Goal: Transaction & Acquisition: Purchase product/service

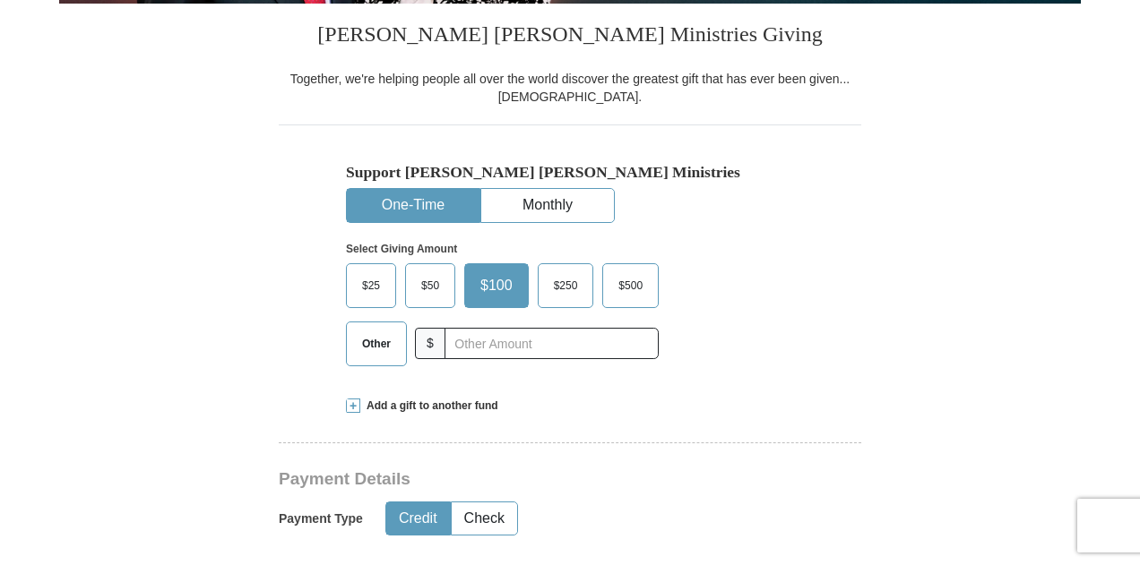
scroll to position [627, 0]
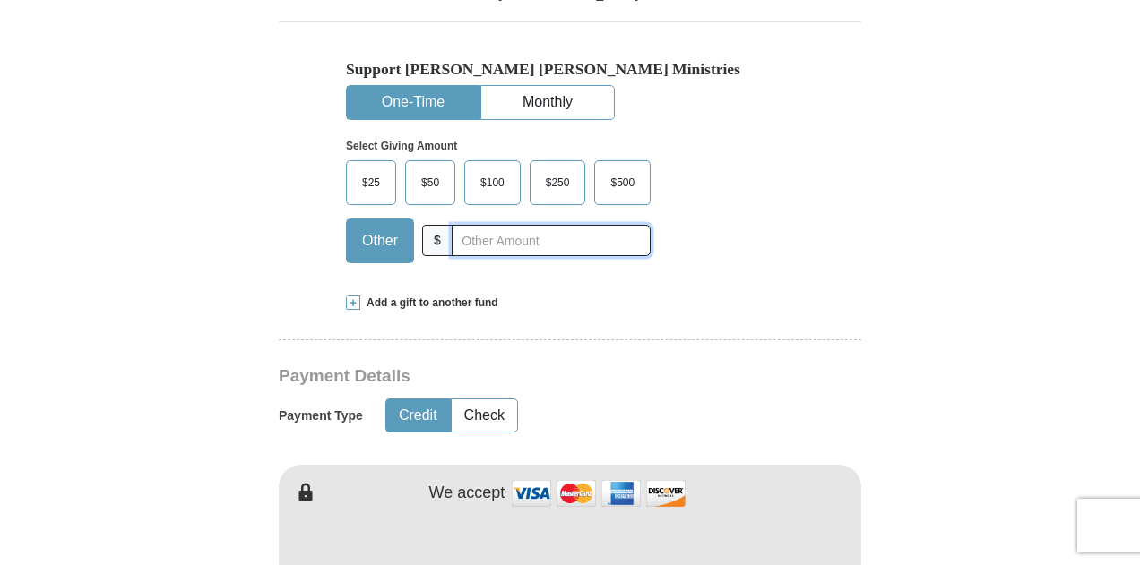
click at [538, 243] on input "text" at bounding box center [551, 240] width 199 height 31
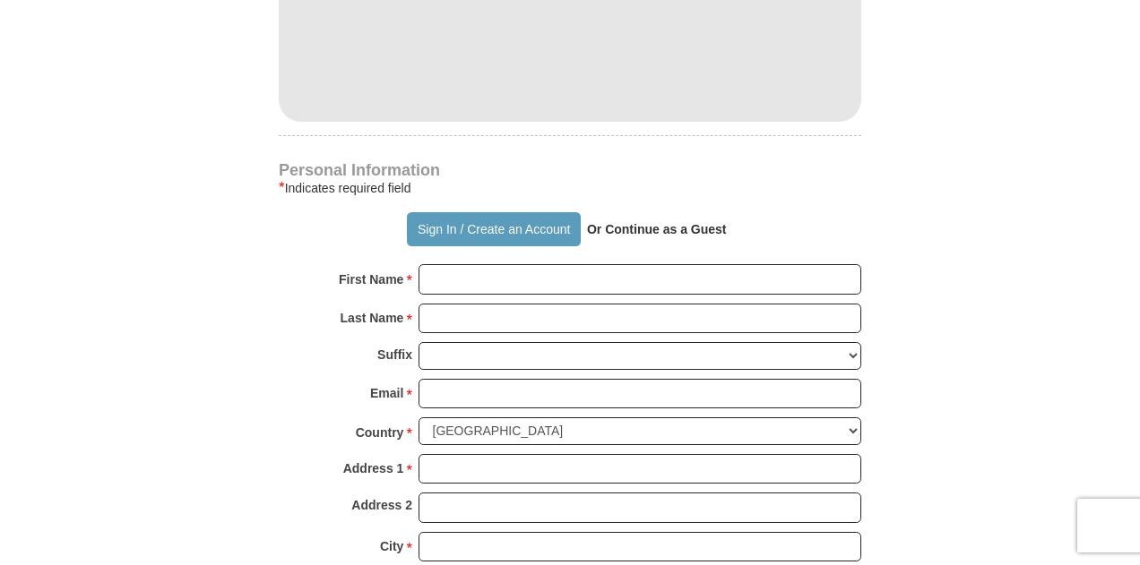
scroll to position [1344, 0]
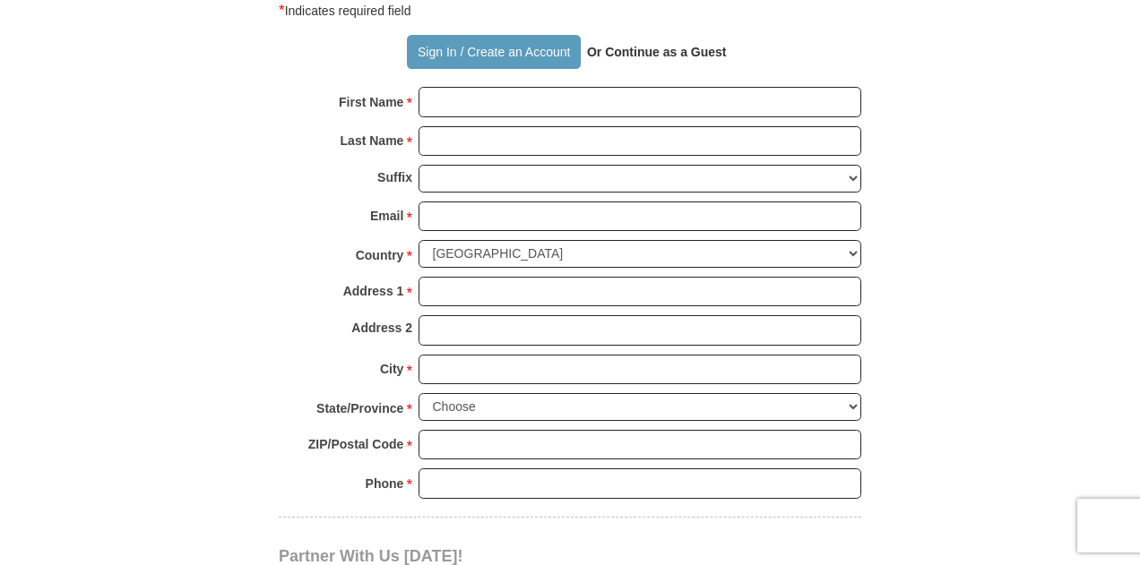
type input "160"
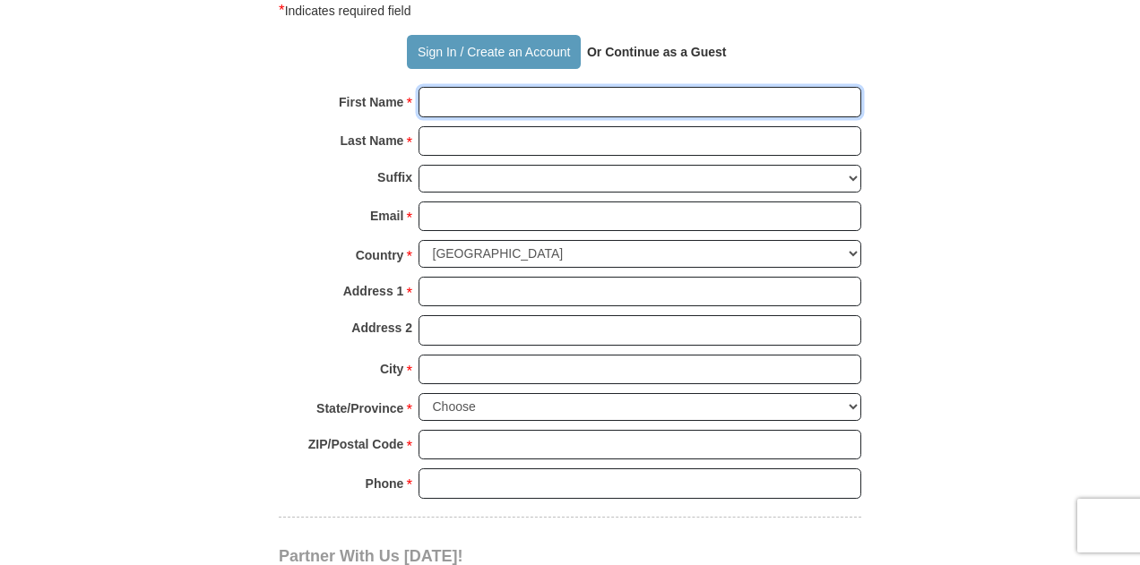
click at [616, 102] on input "First Name *" at bounding box center [640, 102] width 443 height 30
type input "[PERSON_NAME]"
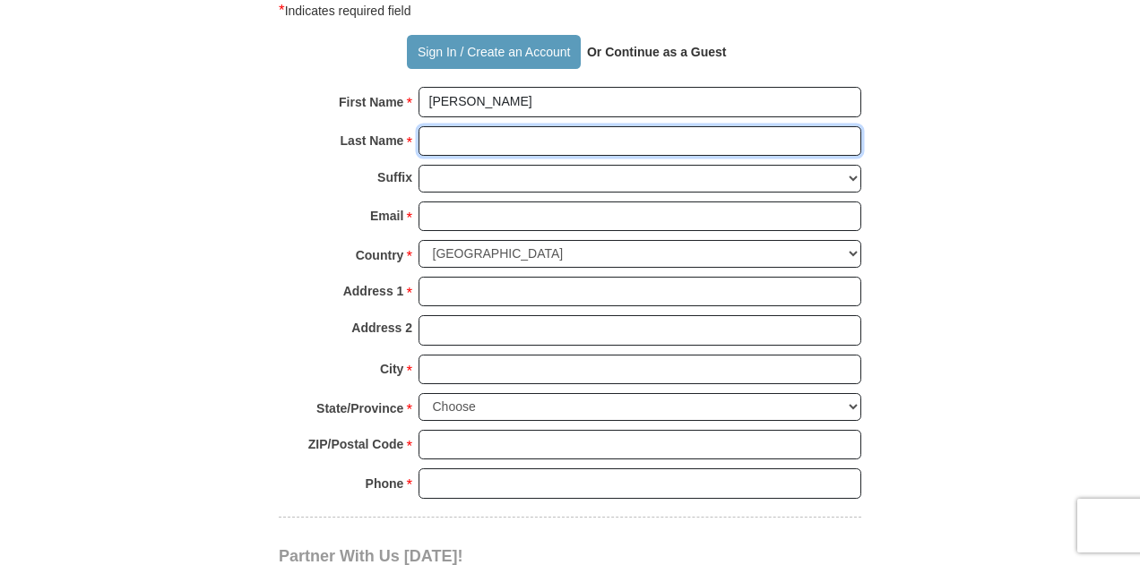
drag, startPoint x: 568, startPoint y: 137, endPoint x: 579, endPoint y: 135, distance: 10.9
click at [568, 137] on input "Last Name *" at bounding box center [640, 141] width 443 height 30
type input "[PERSON_NAME]"
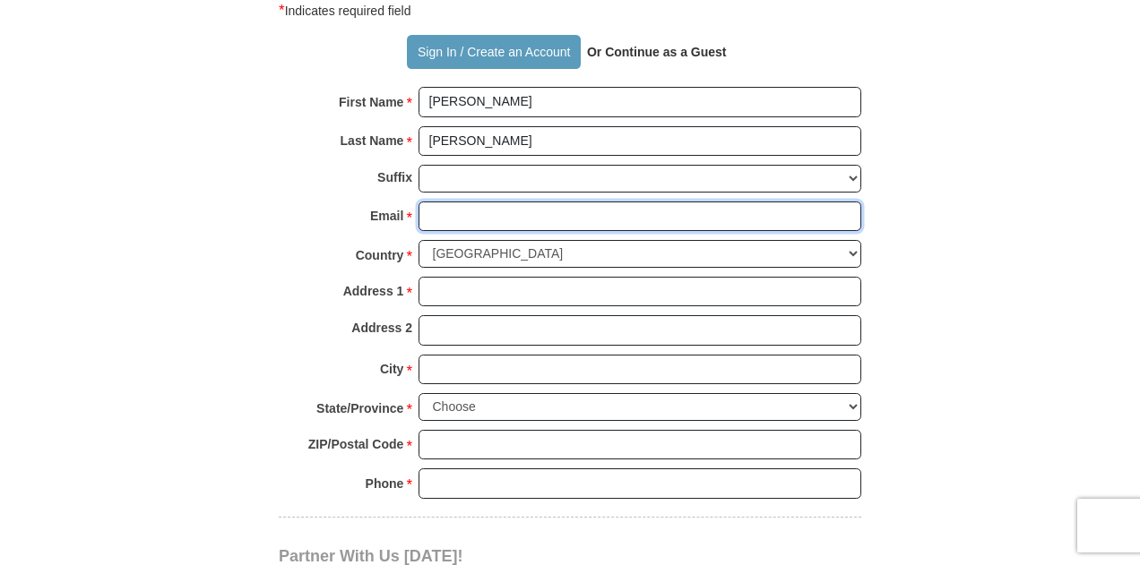
click at [541, 211] on input "Email *" at bounding box center [640, 217] width 443 height 30
type input "[EMAIL_ADDRESS][DOMAIN_NAME]"
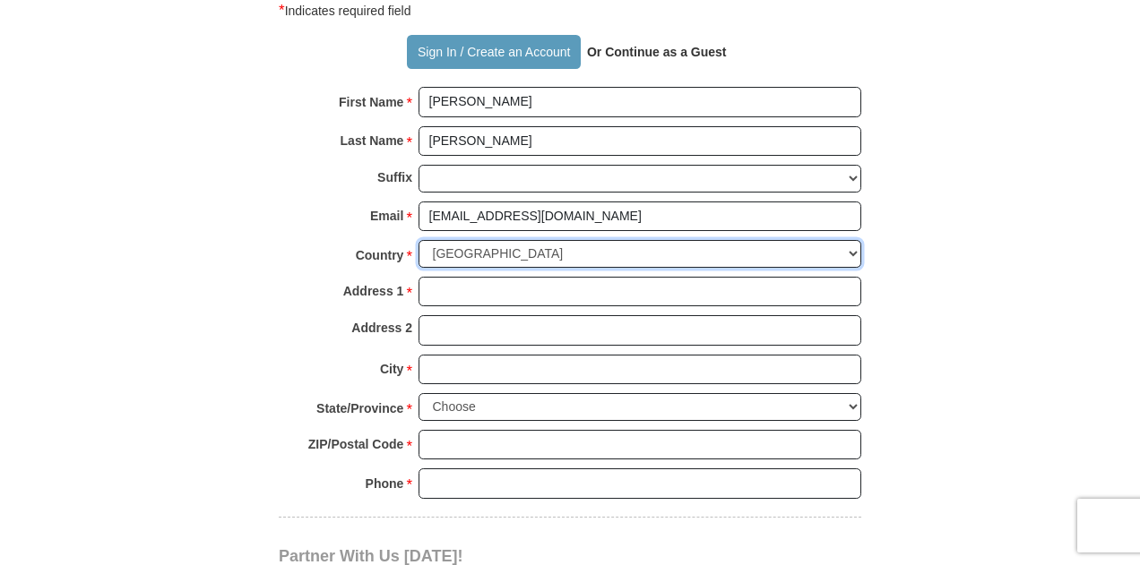
click at [690, 251] on select "[GEOGRAPHIC_DATA] [GEOGRAPHIC_DATA] [GEOGRAPHIC_DATA] [GEOGRAPHIC_DATA] [GEOGRA…" at bounding box center [640, 254] width 443 height 28
click at [419, 240] on select "[GEOGRAPHIC_DATA] [GEOGRAPHIC_DATA] [GEOGRAPHIC_DATA] [GEOGRAPHIC_DATA] [GEOGRA…" at bounding box center [640, 254] width 443 height 28
click at [792, 247] on select "[GEOGRAPHIC_DATA] [GEOGRAPHIC_DATA] [GEOGRAPHIC_DATA] [GEOGRAPHIC_DATA] [GEOGRA…" at bounding box center [640, 254] width 443 height 28
select select "SE"
click at [419, 240] on select "[GEOGRAPHIC_DATA] [GEOGRAPHIC_DATA] [GEOGRAPHIC_DATA] [GEOGRAPHIC_DATA] [GEOGRA…" at bounding box center [640, 254] width 443 height 28
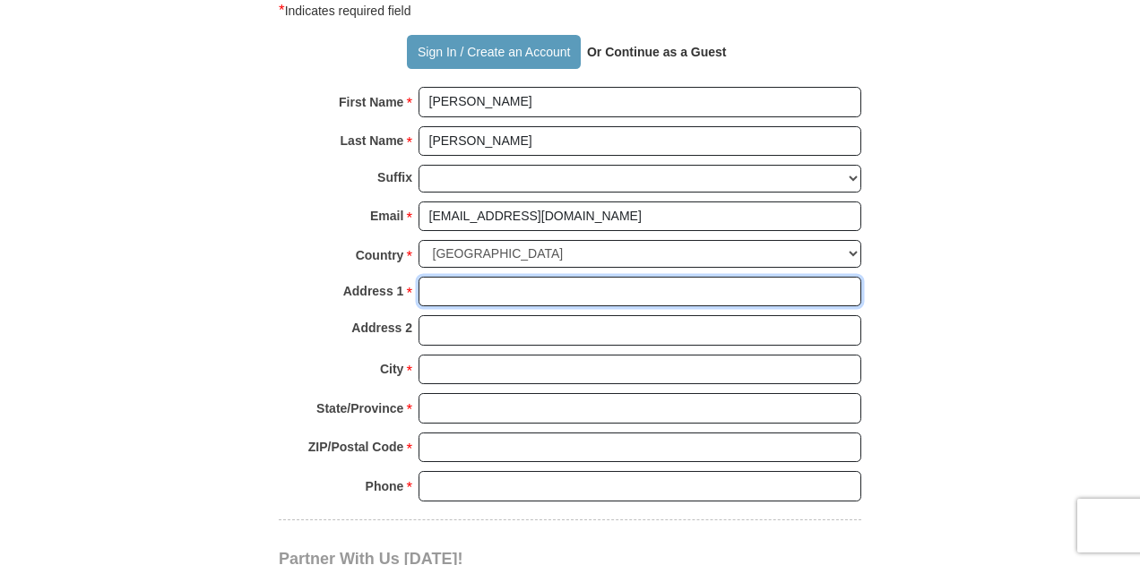
click at [684, 279] on input "Address 1 *" at bounding box center [640, 292] width 443 height 30
type input "[STREET_ADDRESS]"
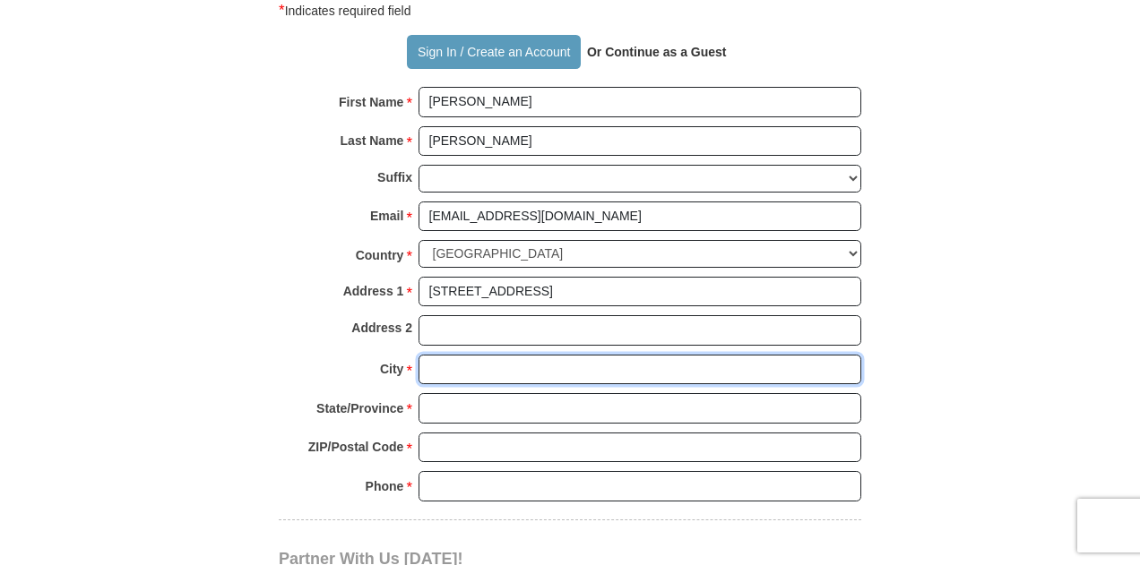
click at [584, 364] on input "City *" at bounding box center [640, 370] width 443 height 30
type input "[GEOGRAPHIC_DATA]"
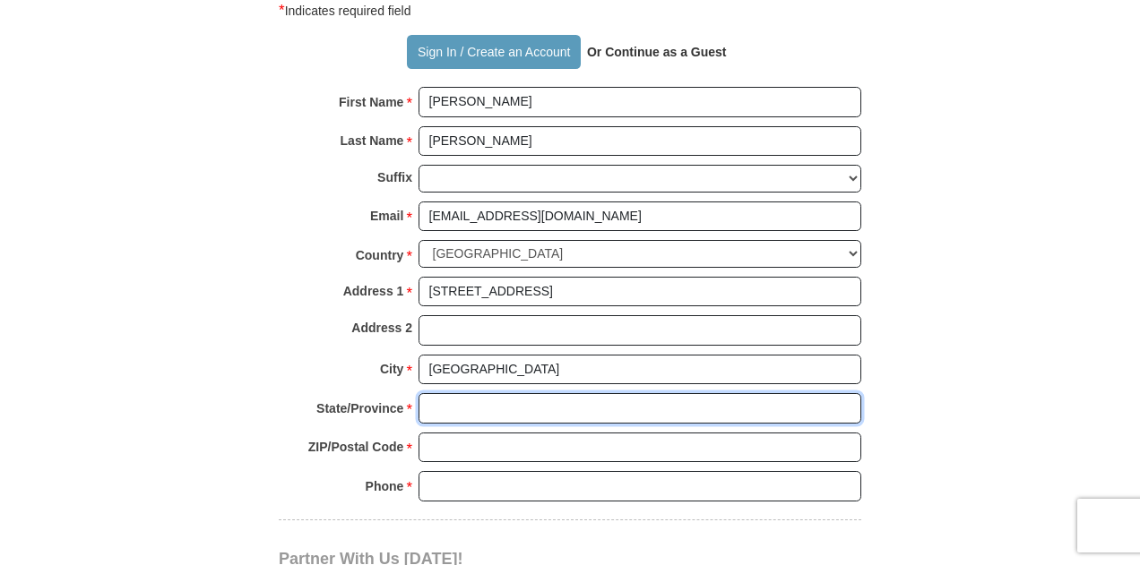
drag, startPoint x: 588, startPoint y: 400, endPoint x: 599, endPoint y: 399, distance: 10.8
click at [592, 401] on input "State/Province *" at bounding box center [640, 408] width 443 height 30
type input "[GEOGRAPHIC_DATA]"
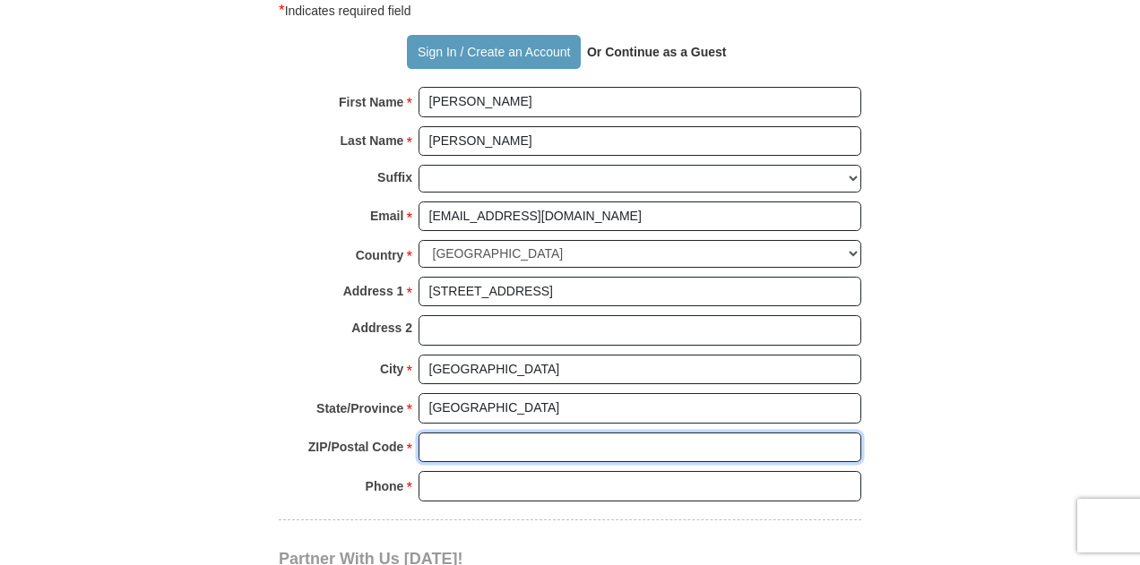
click at [654, 435] on input "ZIP/Postal Code *" at bounding box center [640, 448] width 443 height 30
type input "11640"
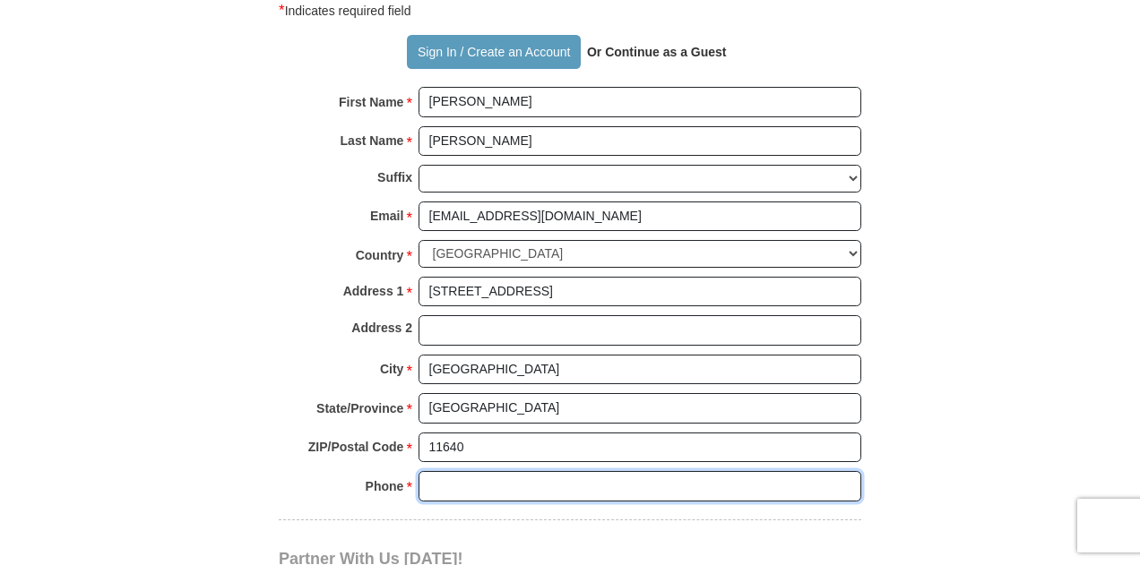
click at [611, 481] on input "Phone * *" at bounding box center [640, 486] width 443 height 30
type input "?"
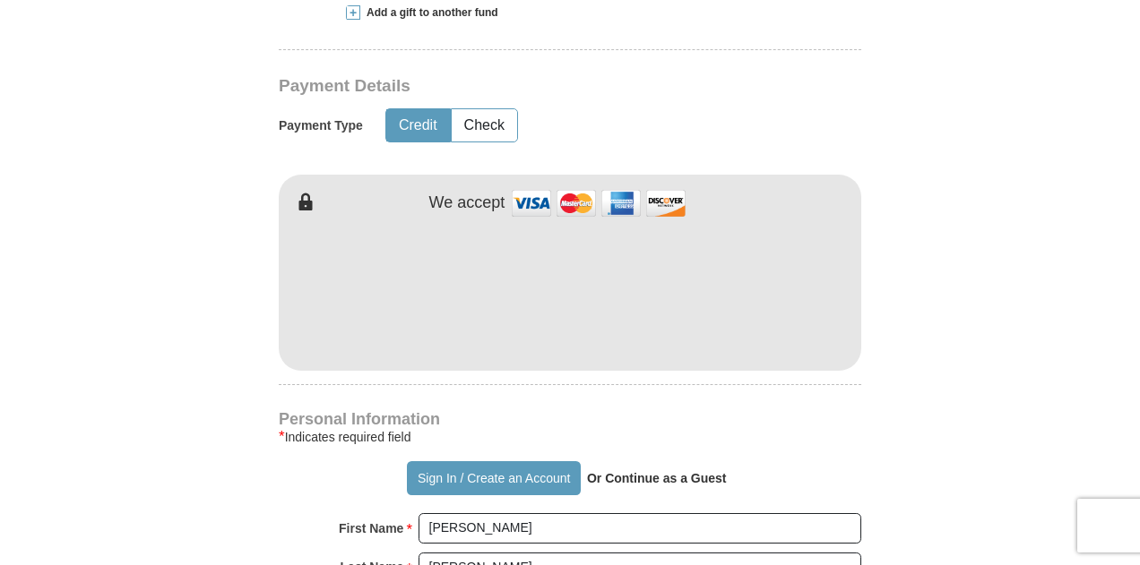
scroll to position [896, 0]
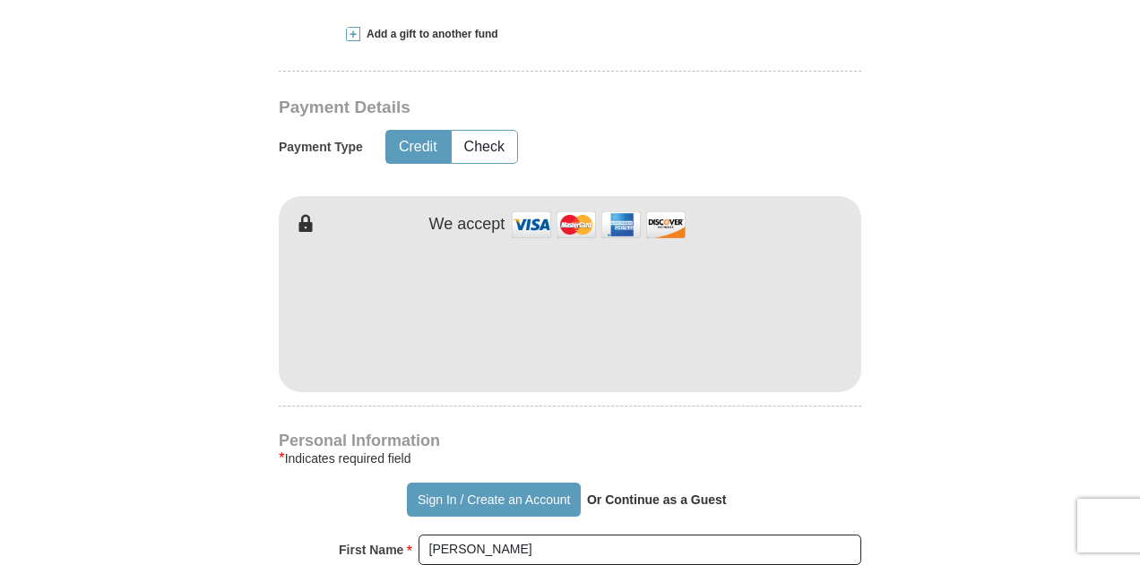
type input "[PHONE_NUMBER]"
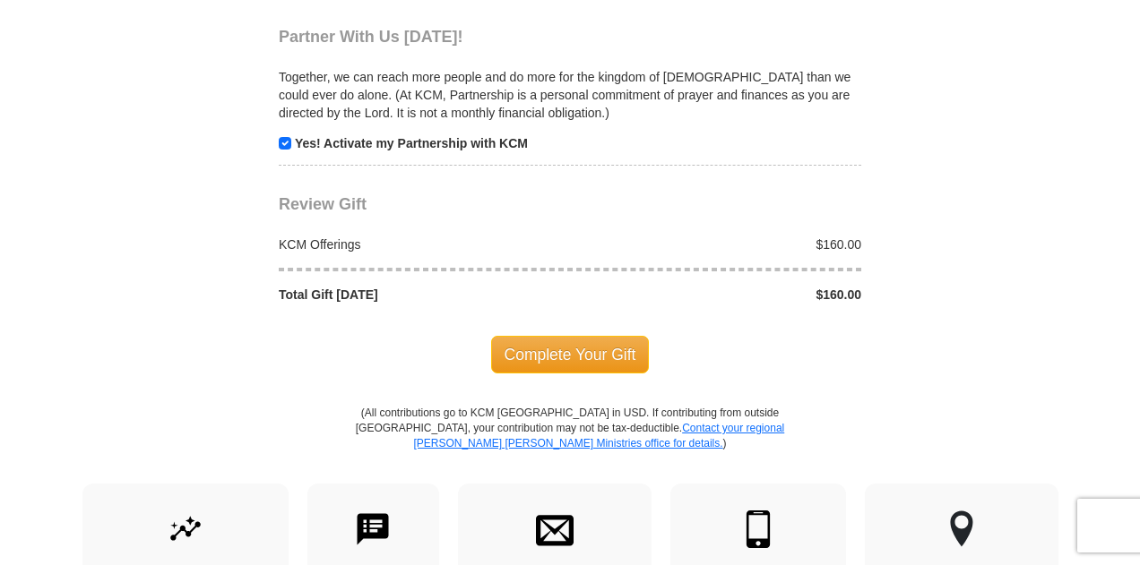
scroll to position [1882, 0]
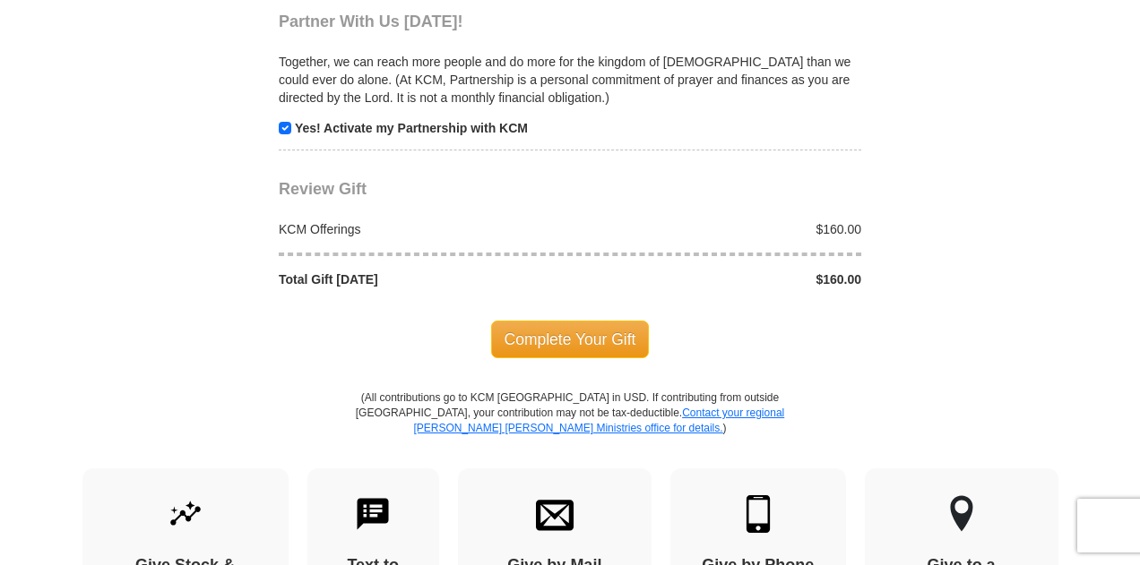
click at [535, 332] on span "Complete Your Gift" at bounding box center [570, 340] width 159 height 38
